Goal: Information Seeking & Learning: Learn about a topic

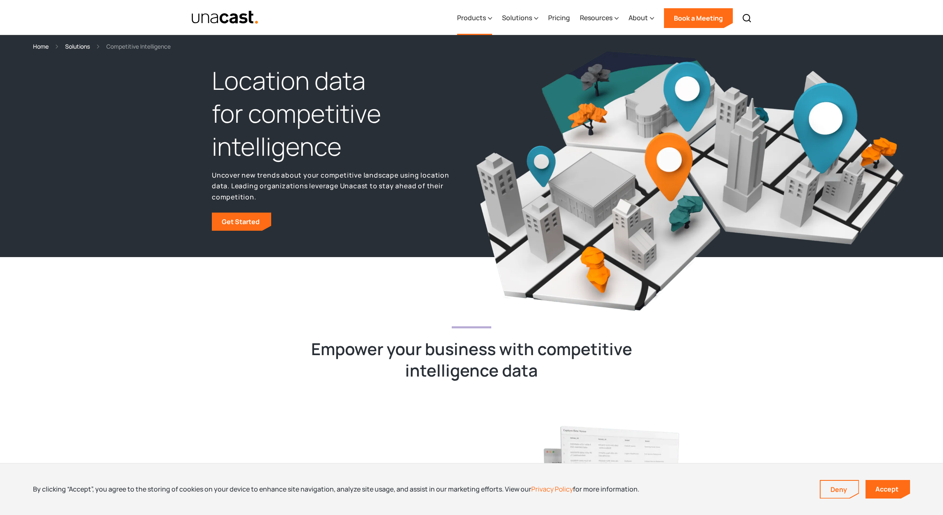
click at [476, 21] on div "Products" at bounding box center [471, 18] width 29 height 10
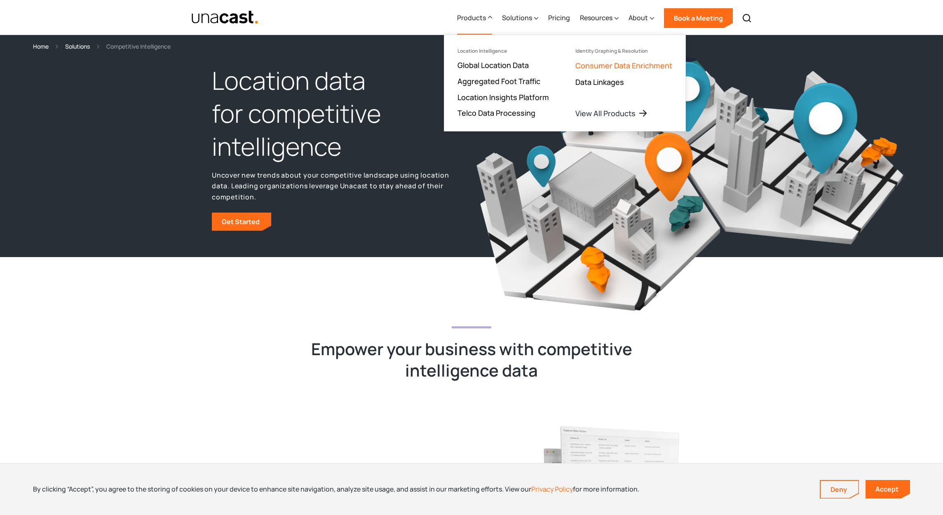
click at [586, 65] on link "Consumer Data Enrichment" at bounding box center [624, 66] width 97 height 10
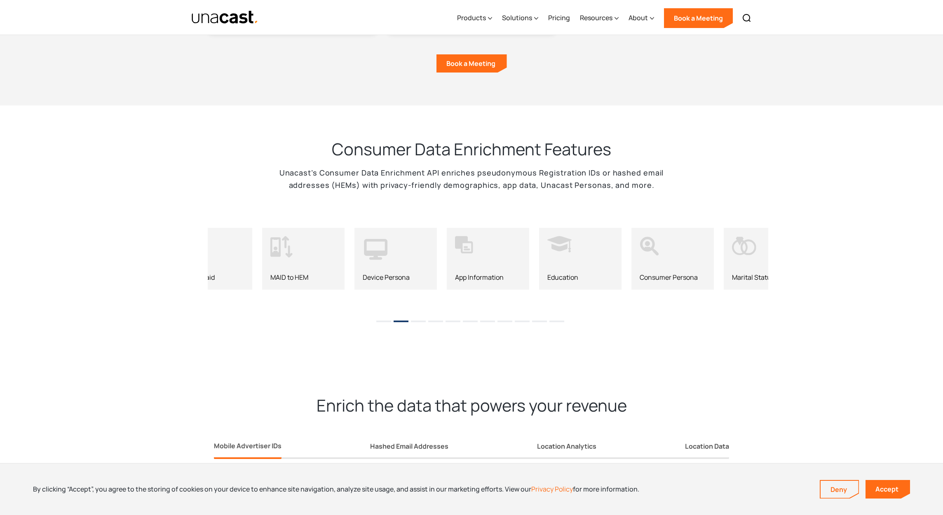
scroll to position [697, 0]
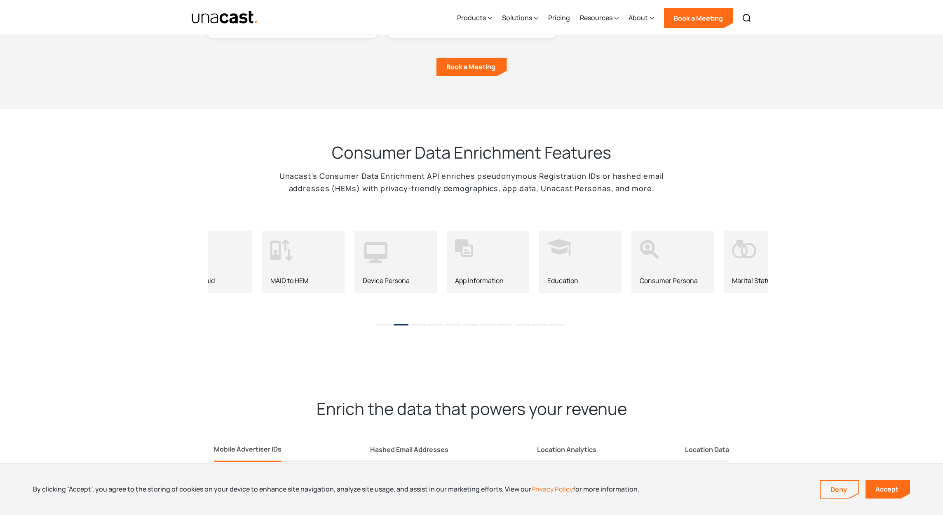
click at [386, 318] on li "1" at bounding box center [383, 322] width 15 height 12
click at [444, 319] on ul "1 2 3 4 5 6 7 8 9 10 11" at bounding box center [471, 322] width 943 height 12
click at [461, 323] on div "Consumer Data Enrichment Features Unacast’s Consumer Data Enrichment API enrich…" at bounding box center [471, 237] width 943 height 256
click at [460, 318] on li "5" at bounding box center [453, 322] width 15 height 12
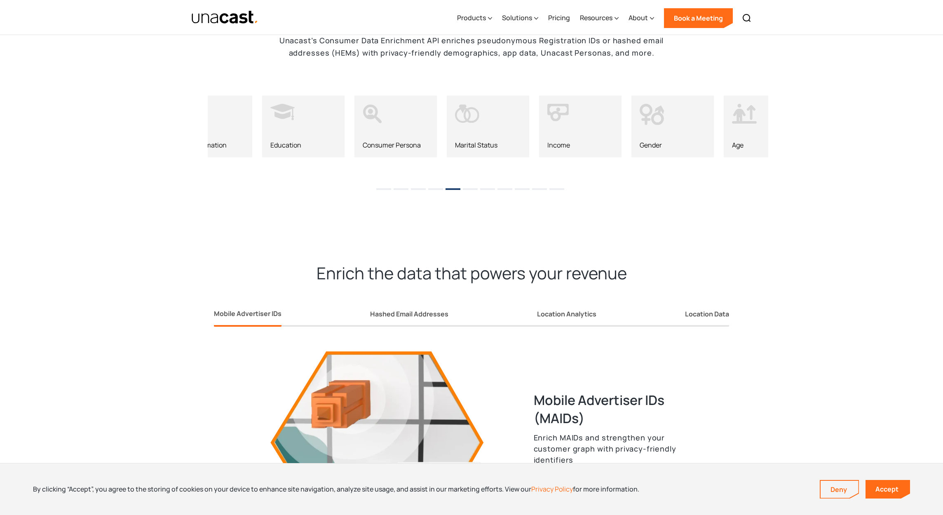
scroll to position [954, 0]
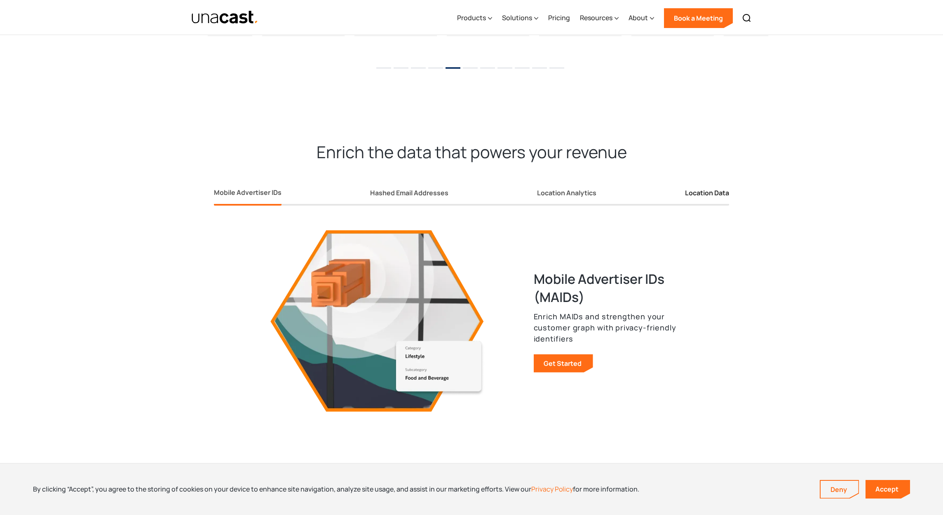
click at [699, 189] on div "Location Data" at bounding box center [707, 193] width 44 height 9
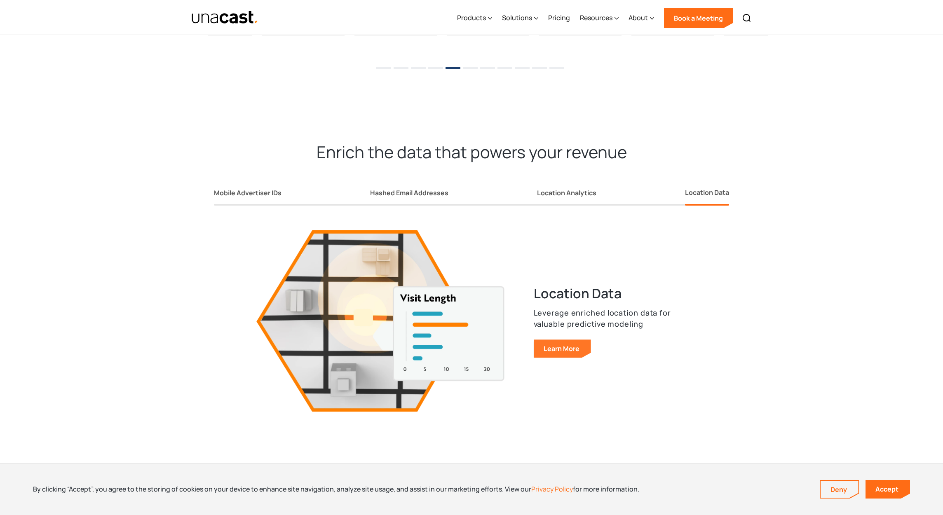
click at [551, 350] on link "Learn More" at bounding box center [562, 349] width 57 height 18
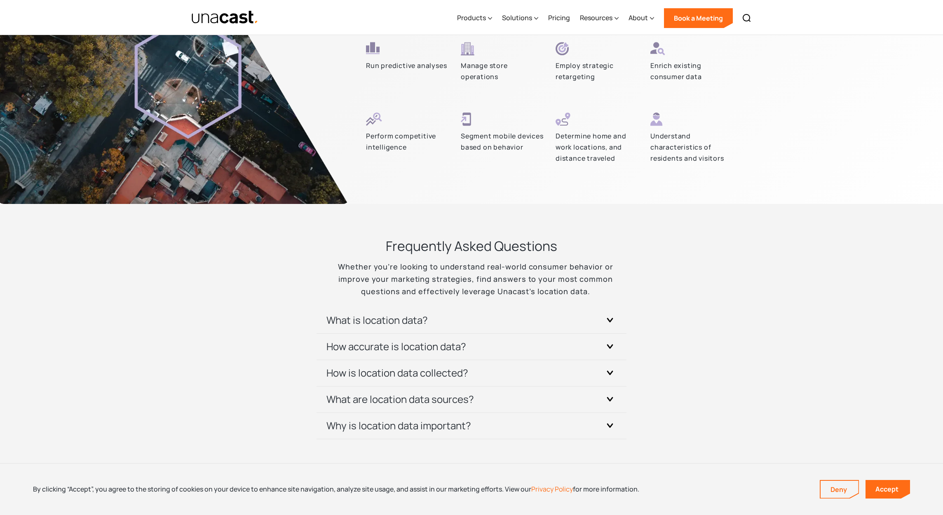
scroll to position [2267, 0]
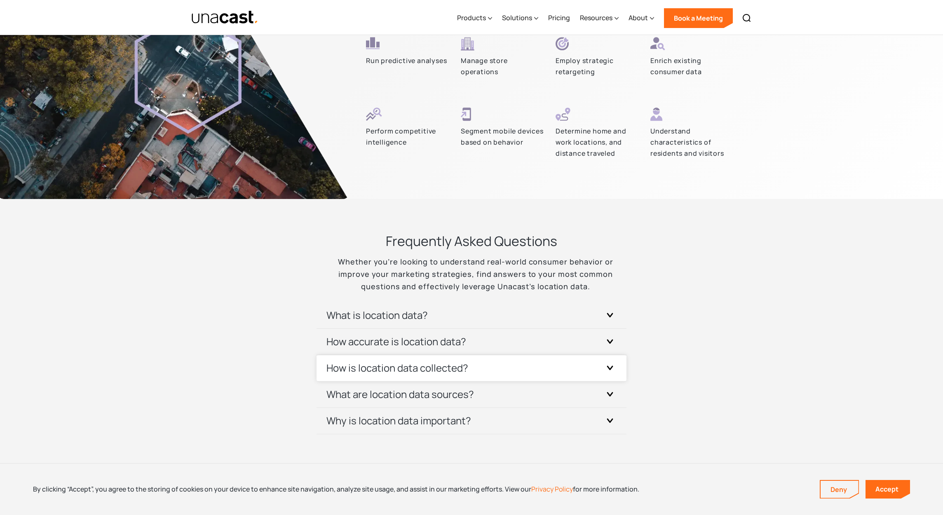
click at [374, 360] on div "How is location data collected?" at bounding box center [472, 368] width 290 height 26
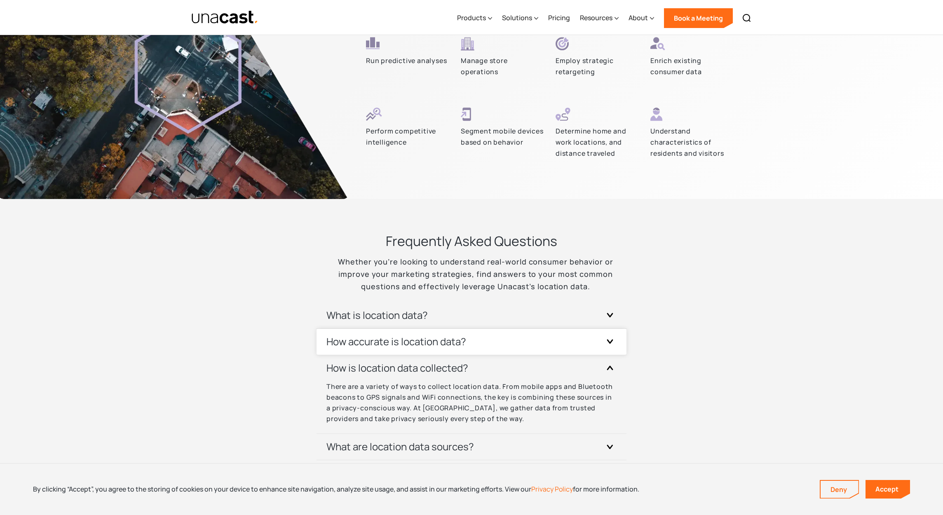
click at [376, 348] on div "How accurate is location data?" at bounding box center [472, 342] width 290 height 26
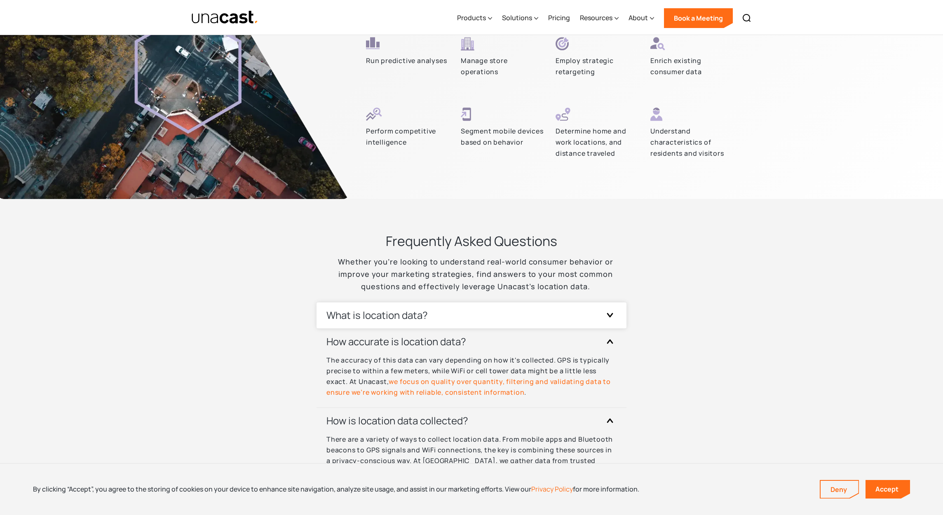
click at [362, 310] on h3 "What is location data?" at bounding box center [377, 315] width 101 height 13
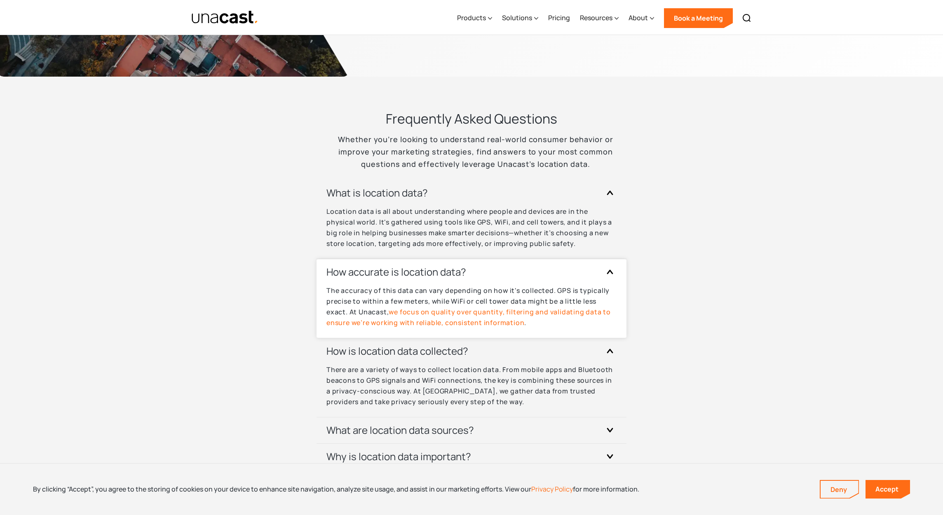
scroll to position [2390, 0]
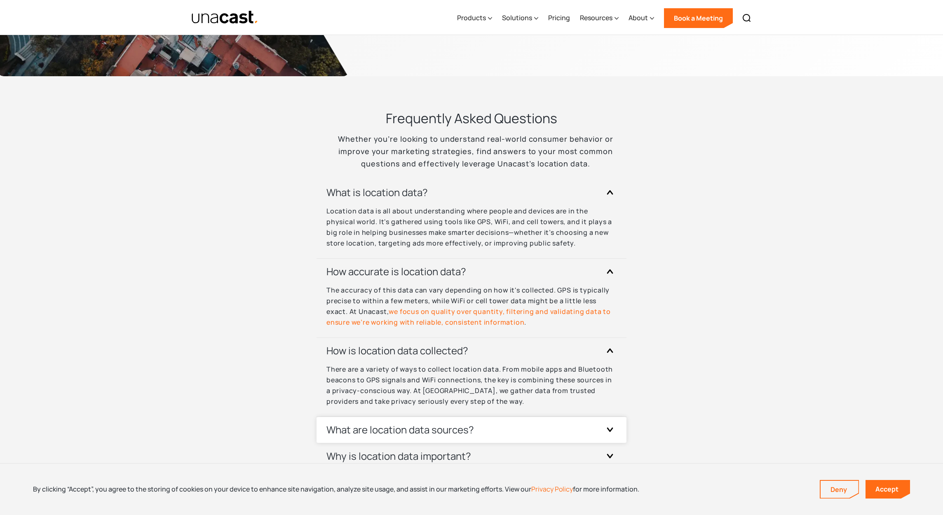
click at [378, 422] on div "What are location data sources?" at bounding box center [472, 430] width 290 height 26
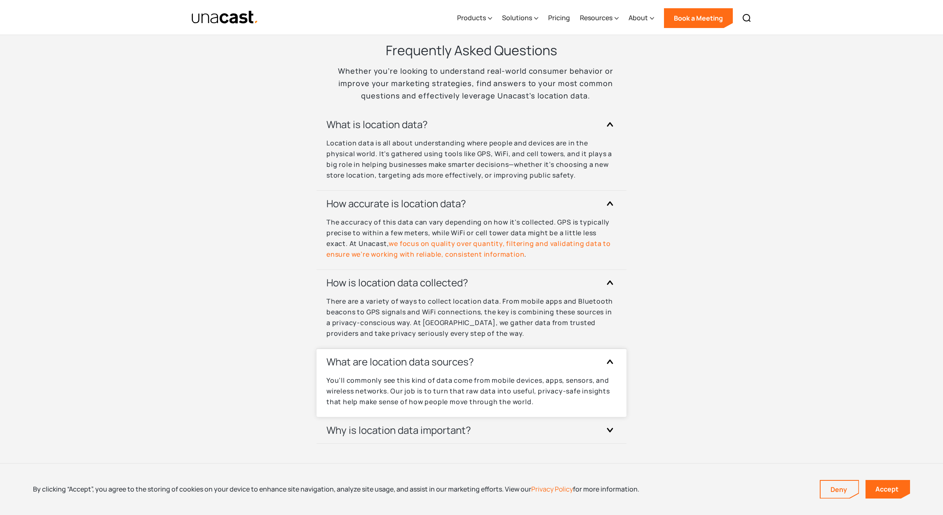
scroll to position [2470, 0]
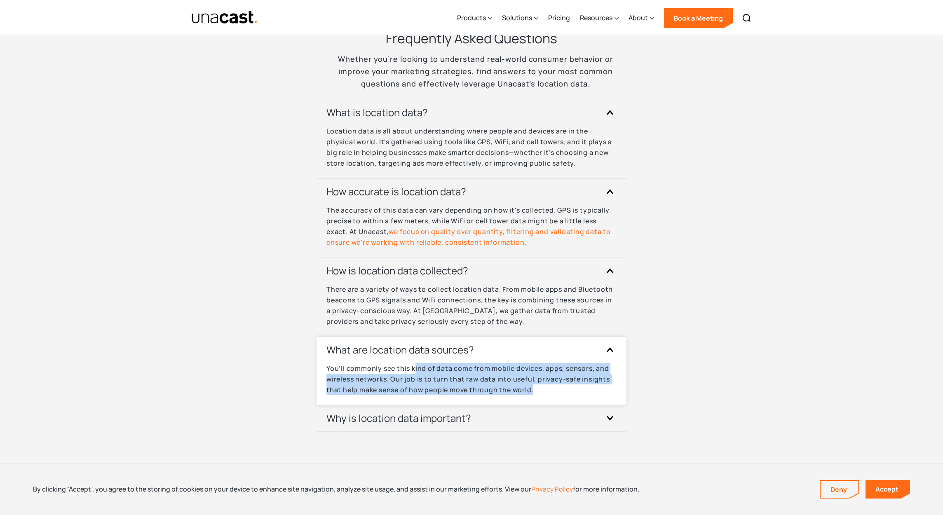
drag, startPoint x: 541, startPoint y: 393, endPoint x: 414, endPoint y: 369, distance: 130.0
click at [414, 369] on p "You’ll commonly see this kind of data come from mobile devices, apps, sensors, …" at bounding box center [472, 379] width 290 height 32
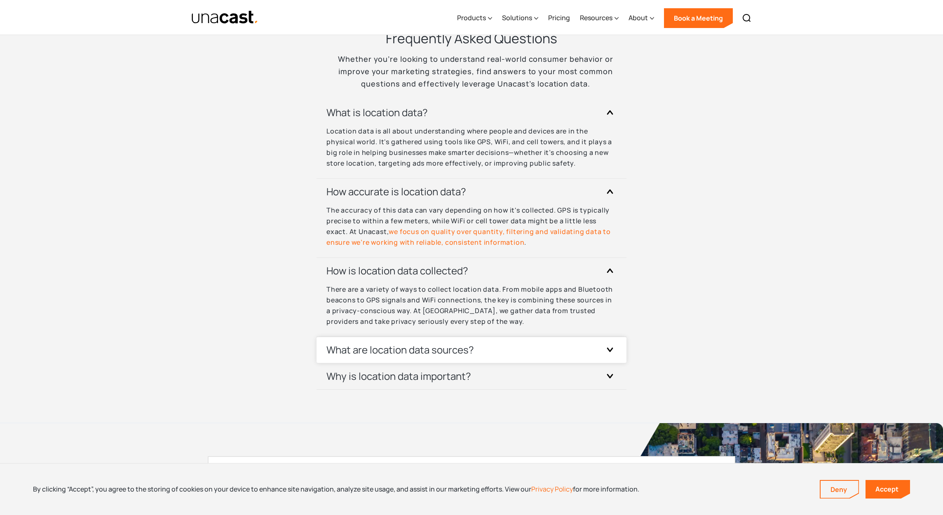
click at [378, 351] on h3 "What are location data sources?" at bounding box center [401, 349] width 148 height 13
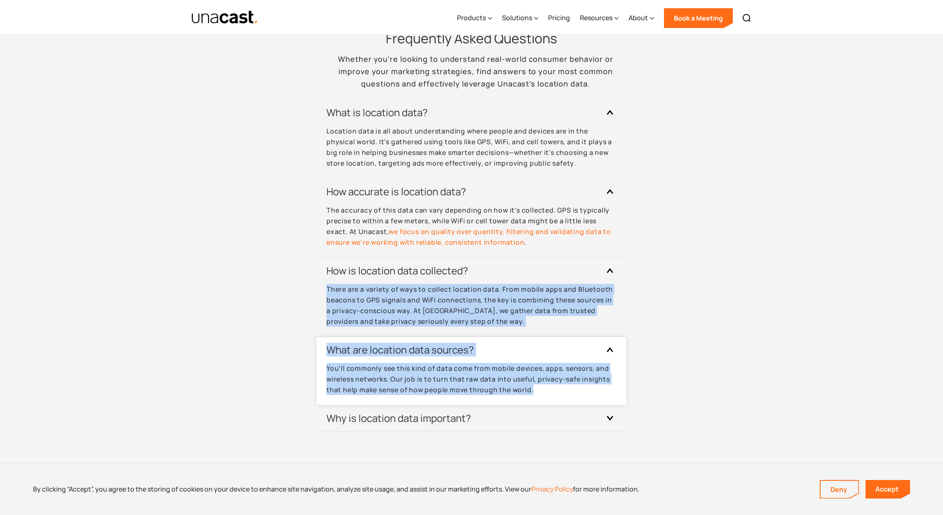
drag, startPoint x: 324, startPoint y: 282, endPoint x: 540, endPoint y: 394, distance: 242.3
click at [540, 394] on div "What is location data? Location data is all about understanding where people an…" at bounding box center [472, 266] width 290 height 332
copy div "There are a variety of ways to collect location data. From mobile apps and Blue…"
